Goal: Information Seeking & Learning: Check status

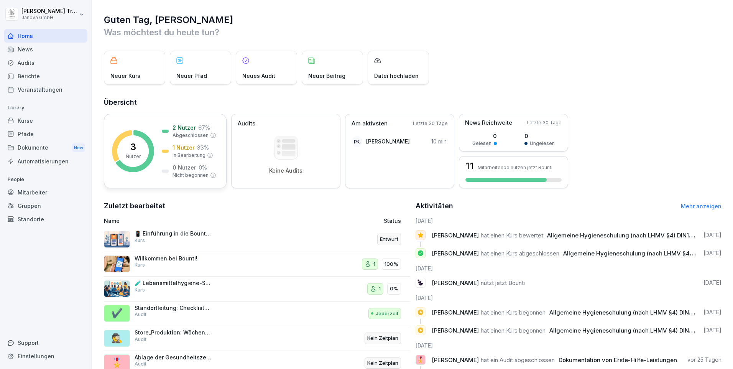
click at [198, 148] on p "33 %" at bounding box center [203, 147] width 12 height 8
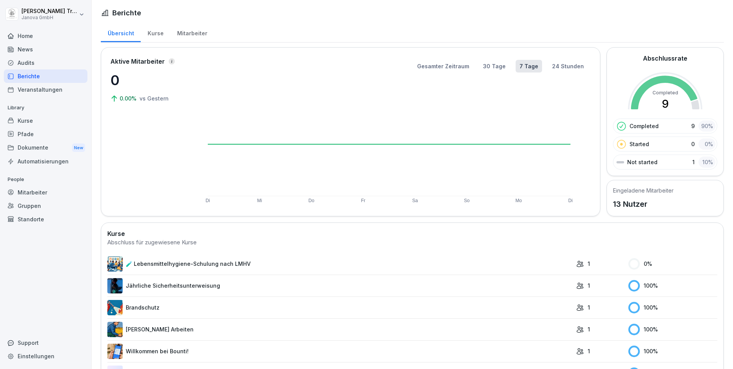
click at [25, 62] on div "Audits" at bounding box center [46, 62] width 84 height 13
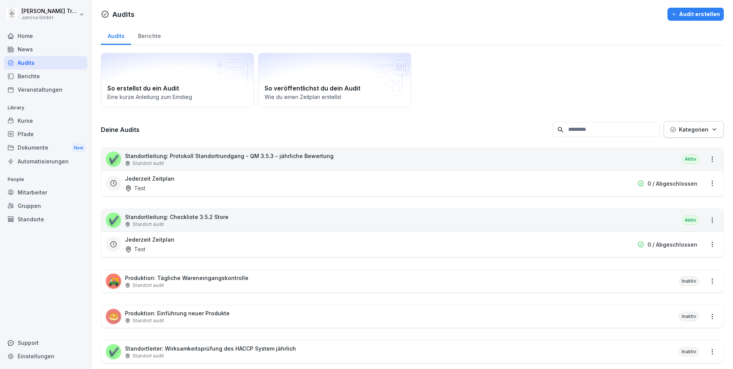
click at [153, 35] on div "Berichte" at bounding box center [149, 35] width 36 height 20
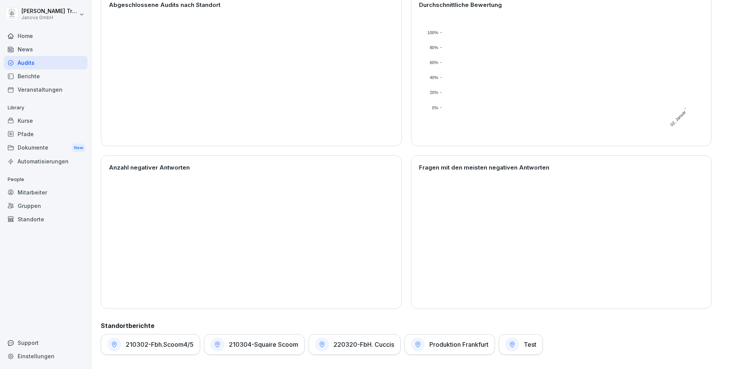
scroll to position [107, 0]
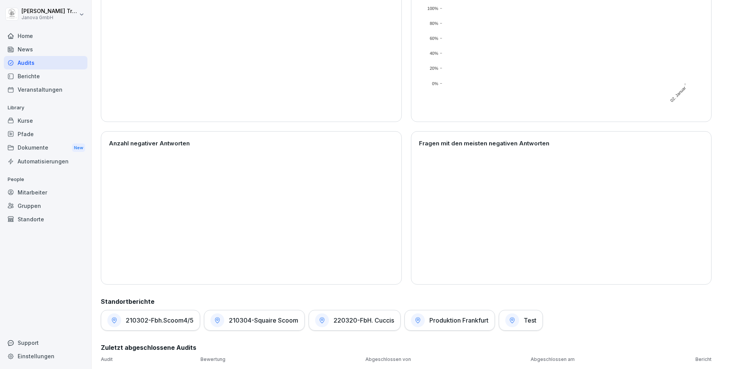
click at [523, 314] on div "Test" at bounding box center [521, 320] width 44 height 21
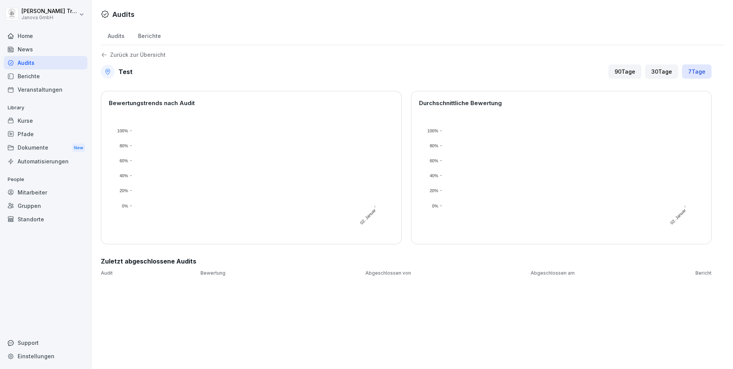
click at [658, 69] on div "30 Tage" at bounding box center [661, 71] width 33 height 14
click at [627, 71] on div "90 Tage" at bounding box center [625, 71] width 33 height 14
click at [146, 35] on div "Berichte" at bounding box center [149, 35] width 36 height 20
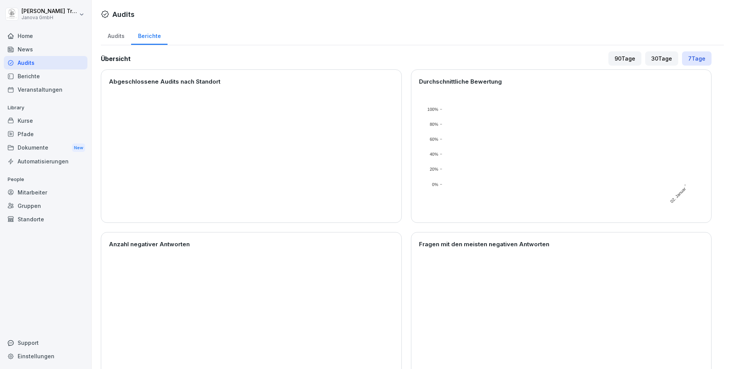
click at [120, 33] on div "Audits" at bounding box center [116, 35] width 30 height 20
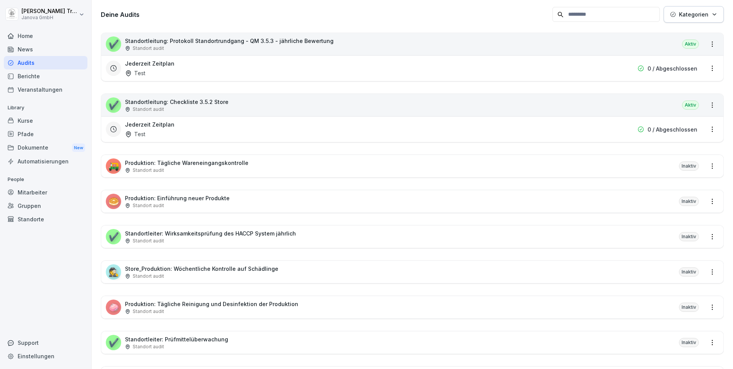
scroll to position [153, 0]
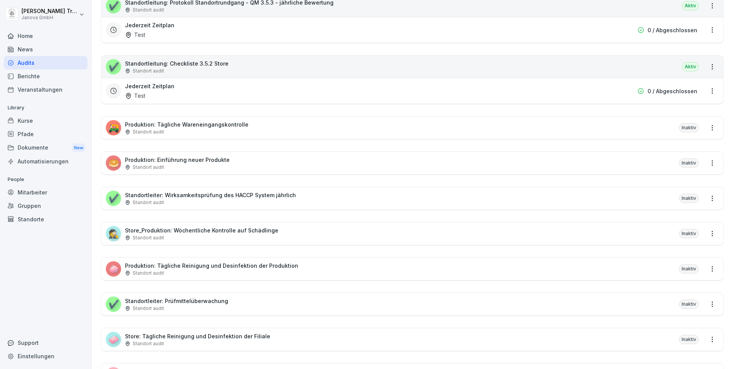
click at [35, 75] on div "Berichte" at bounding box center [46, 75] width 84 height 13
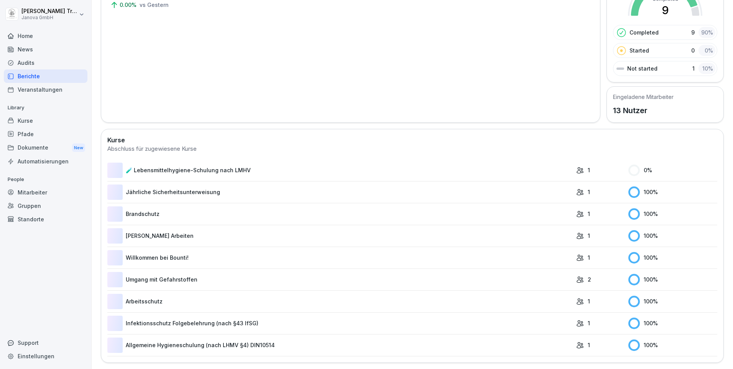
scroll to position [47, 0]
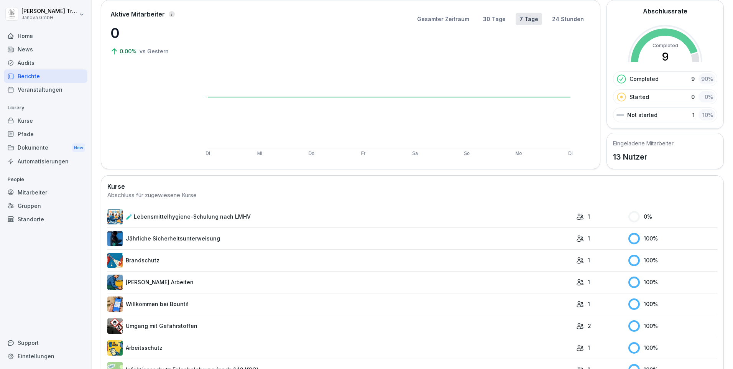
click at [161, 236] on link "Jährliche Sicherheitsunterweisung" at bounding box center [339, 238] width 465 height 15
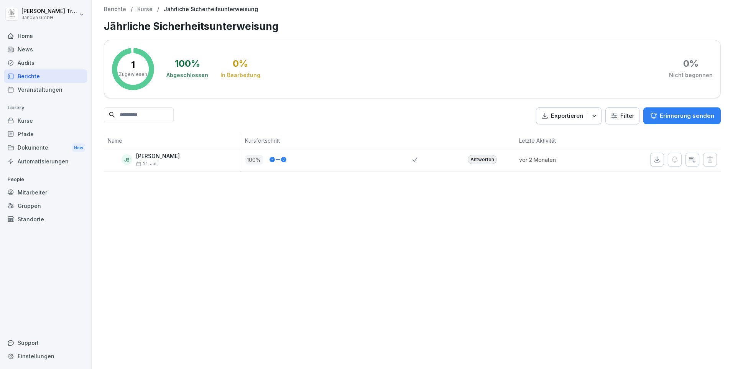
click at [482, 161] on div "Antworten" at bounding box center [482, 159] width 29 height 9
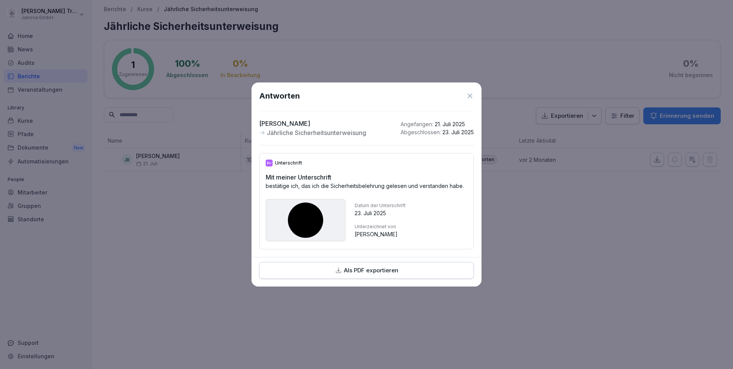
click at [471, 92] on icon at bounding box center [470, 96] width 8 height 8
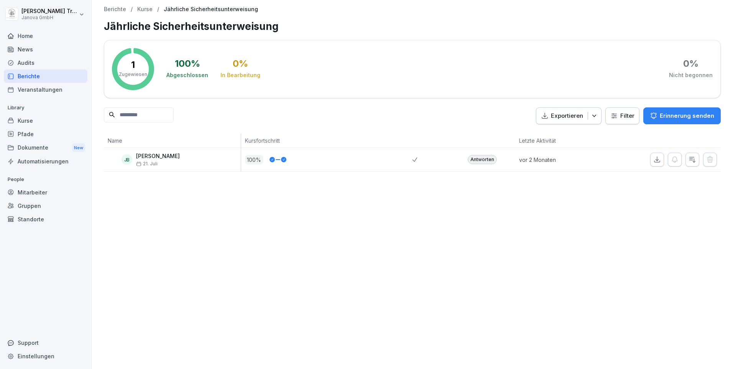
click at [29, 120] on div "Kurse" at bounding box center [46, 120] width 84 height 13
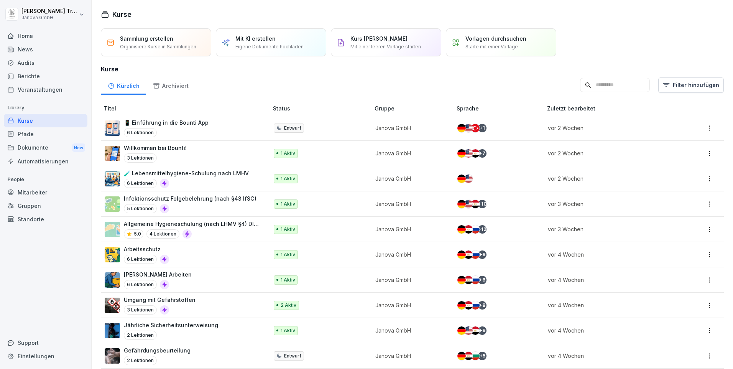
click at [36, 77] on div "Berichte" at bounding box center [46, 75] width 84 height 13
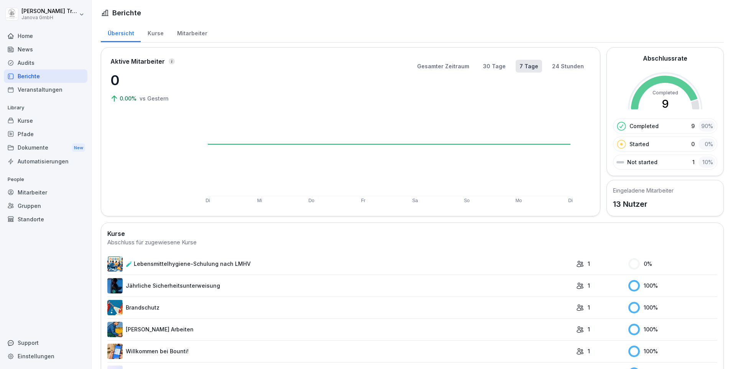
click at [151, 32] on div "Kurse" at bounding box center [156, 33] width 30 height 20
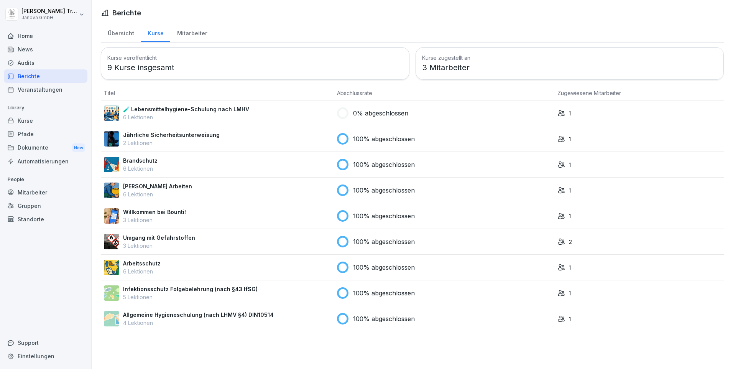
click at [198, 31] on div "Mitarbeiter" at bounding box center [192, 33] width 44 height 20
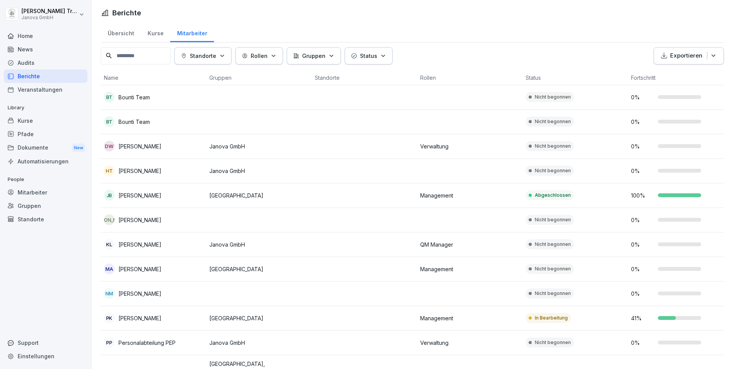
click at [683, 198] on div "100 %" at bounding box center [680, 195] width 99 height 8
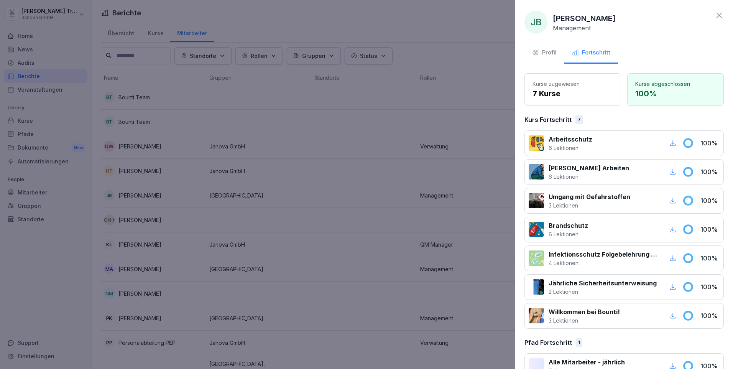
click at [717, 12] on icon at bounding box center [719, 15] width 9 height 9
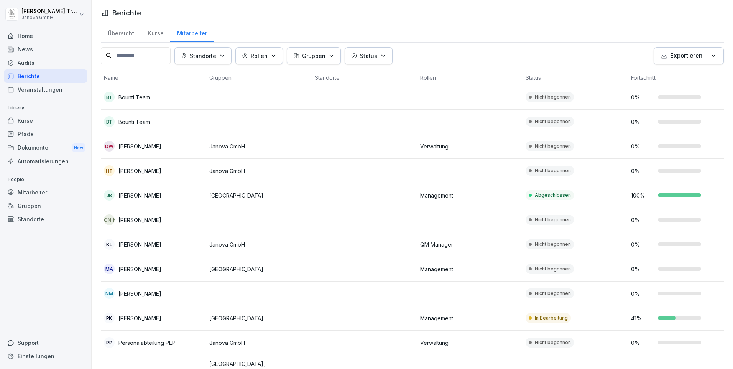
click at [675, 317] on div at bounding box center [667, 318] width 18 height 4
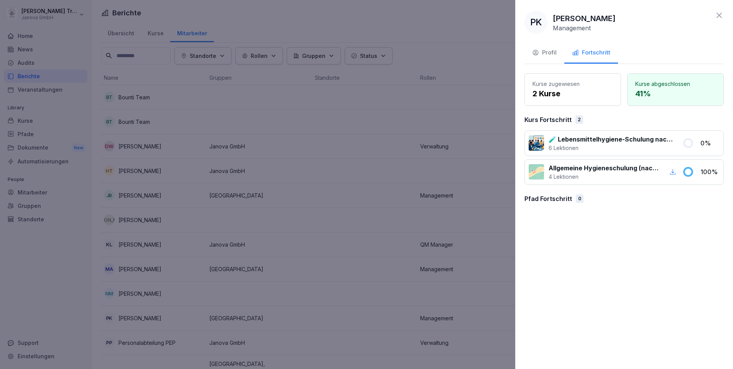
click at [530, 171] on div at bounding box center [536, 171] width 15 height 15
click at [536, 143] on div at bounding box center [536, 142] width 15 height 15
click at [721, 13] on icon at bounding box center [719, 15] width 9 height 9
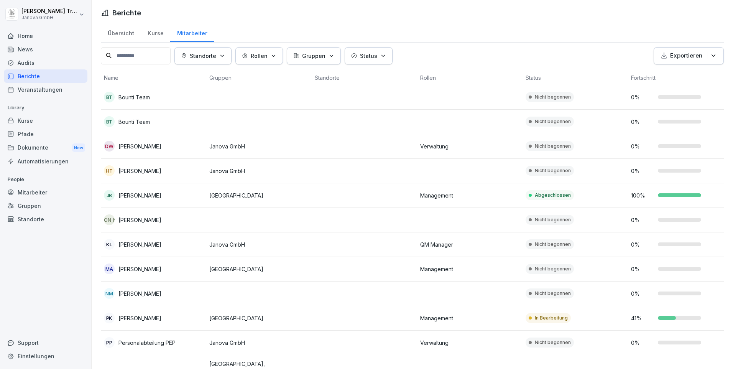
click at [31, 34] on div "Home" at bounding box center [46, 35] width 84 height 13
